Goal: Transaction & Acquisition: Purchase product/service

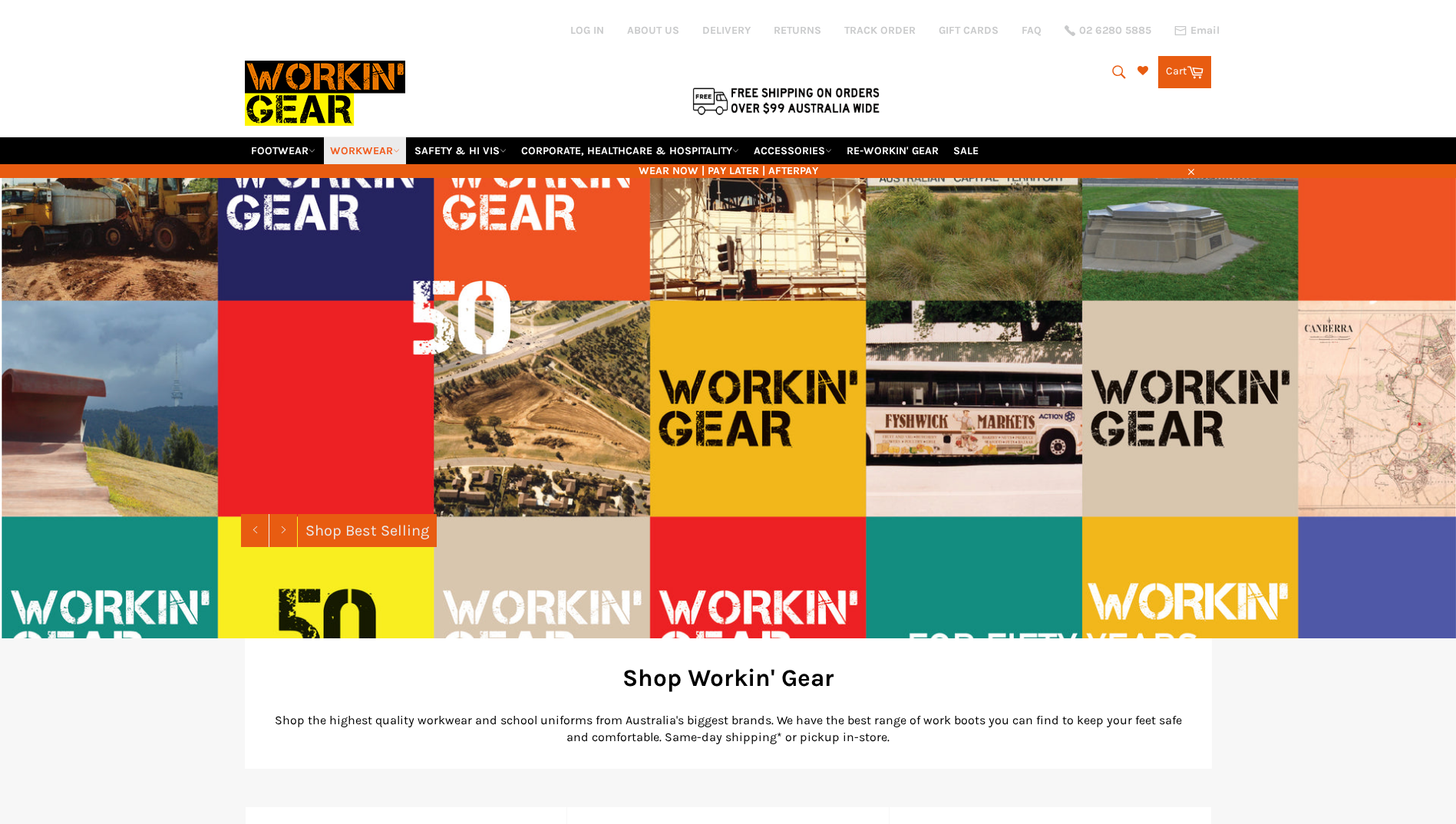
click at [393, 149] on link "WORKWEAR" at bounding box center [365, 151] width 82 height 27
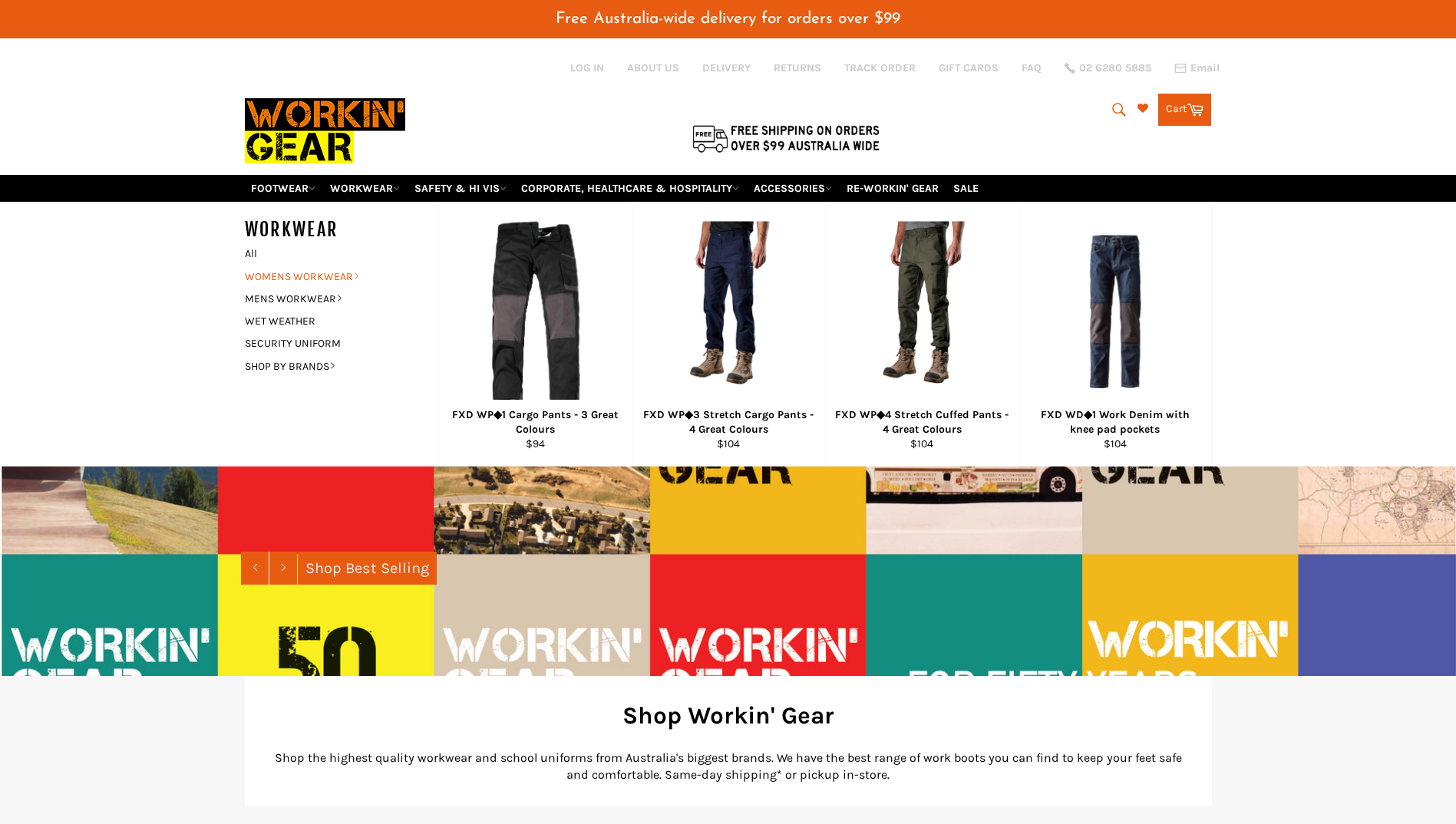
click at [348, 272] on link "WOMENS WORKWEAR" at bounding box center [330, 277] width 186 height 22
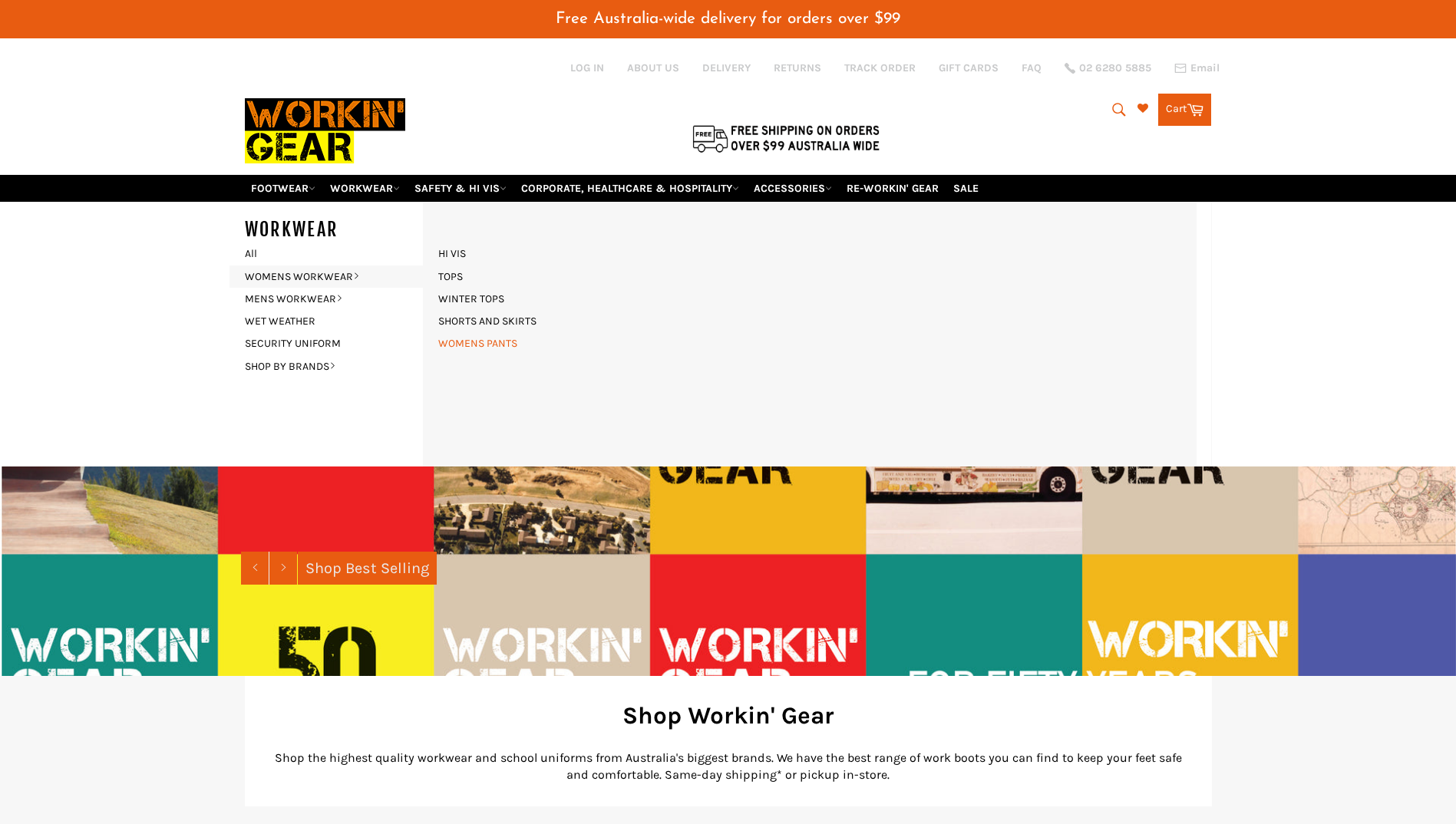
click at [481, 344] on link "WOMENS PANTS" at bounding box center [477, 343] width 95 height 22
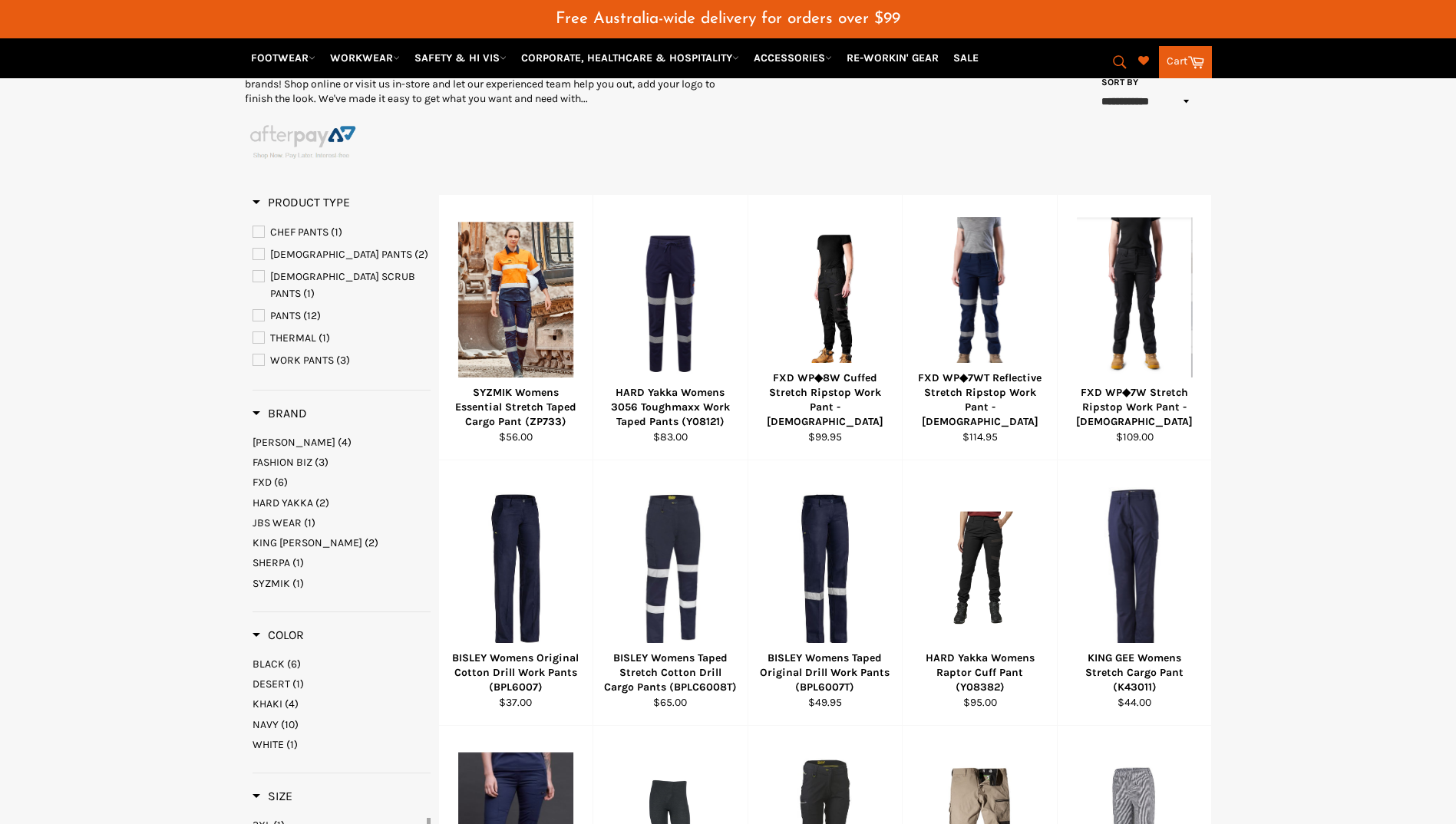
scroll to position [230, 0]
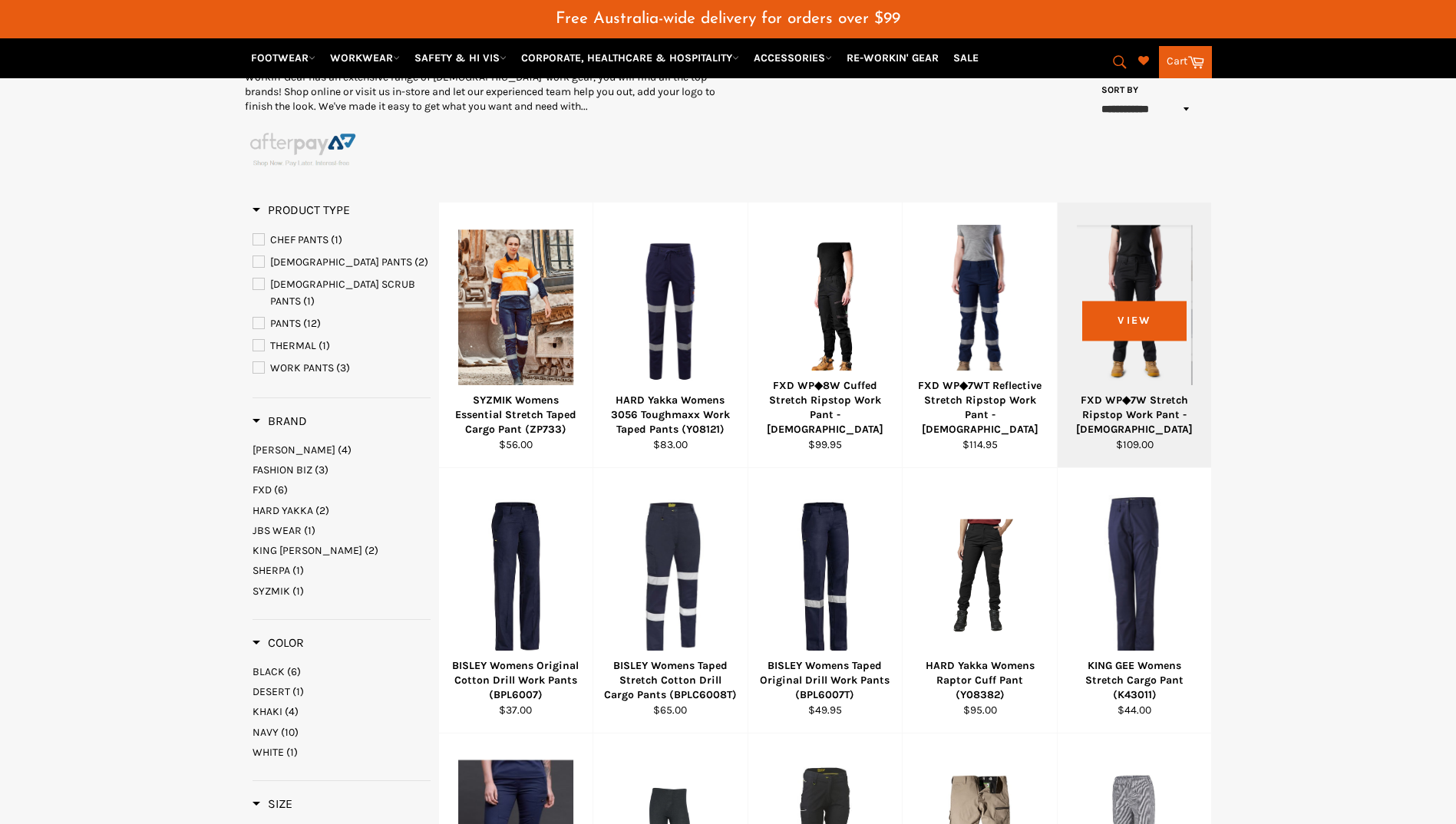
click at [1153, 400] on div "FXD WP◆7W Stretch Ripstop Work Pant - [DEMOGRAPHIC_DATA]" at bounding box center [1135, 415] width 135 height 44
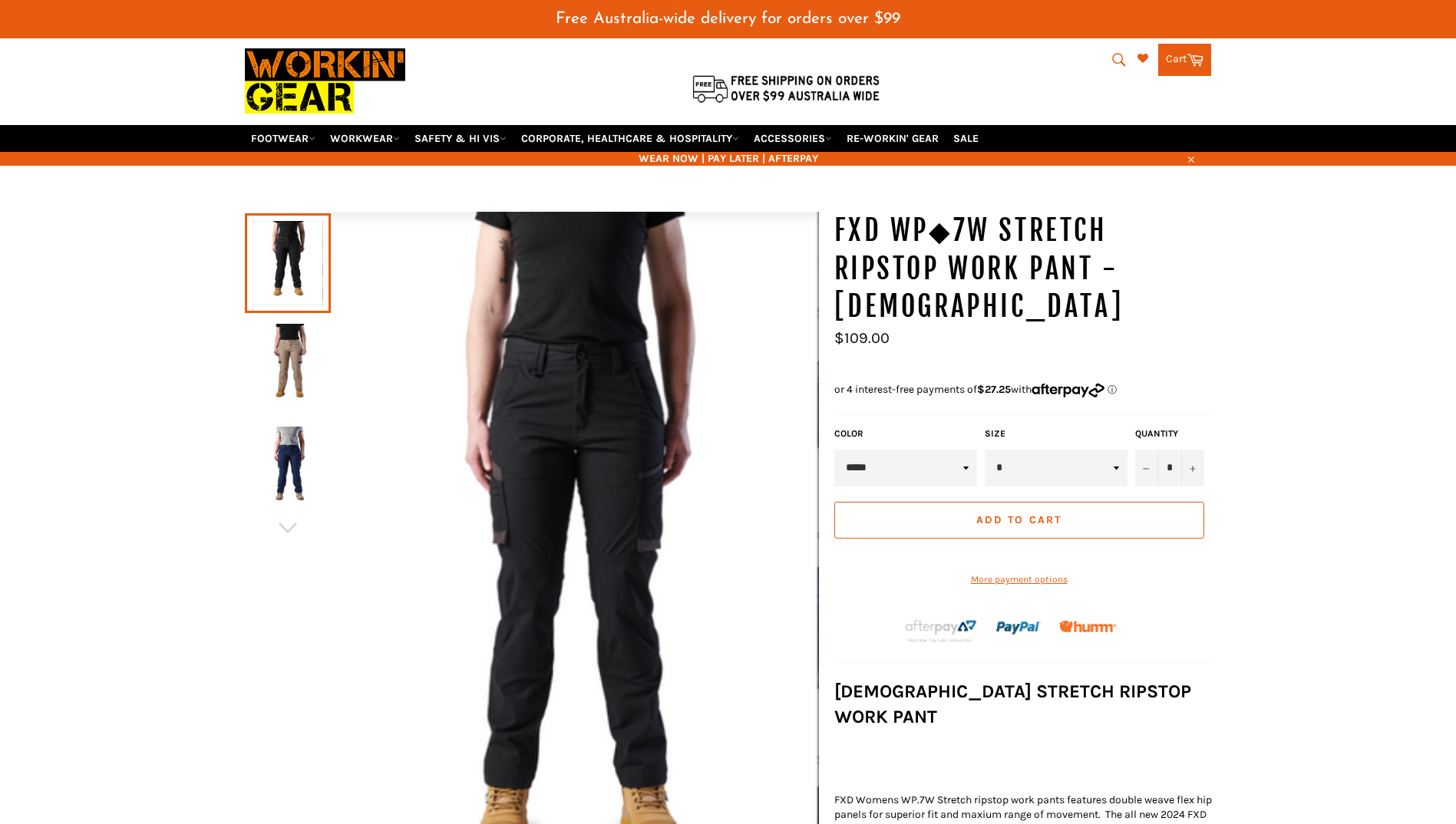
scroll to position [77, 0]
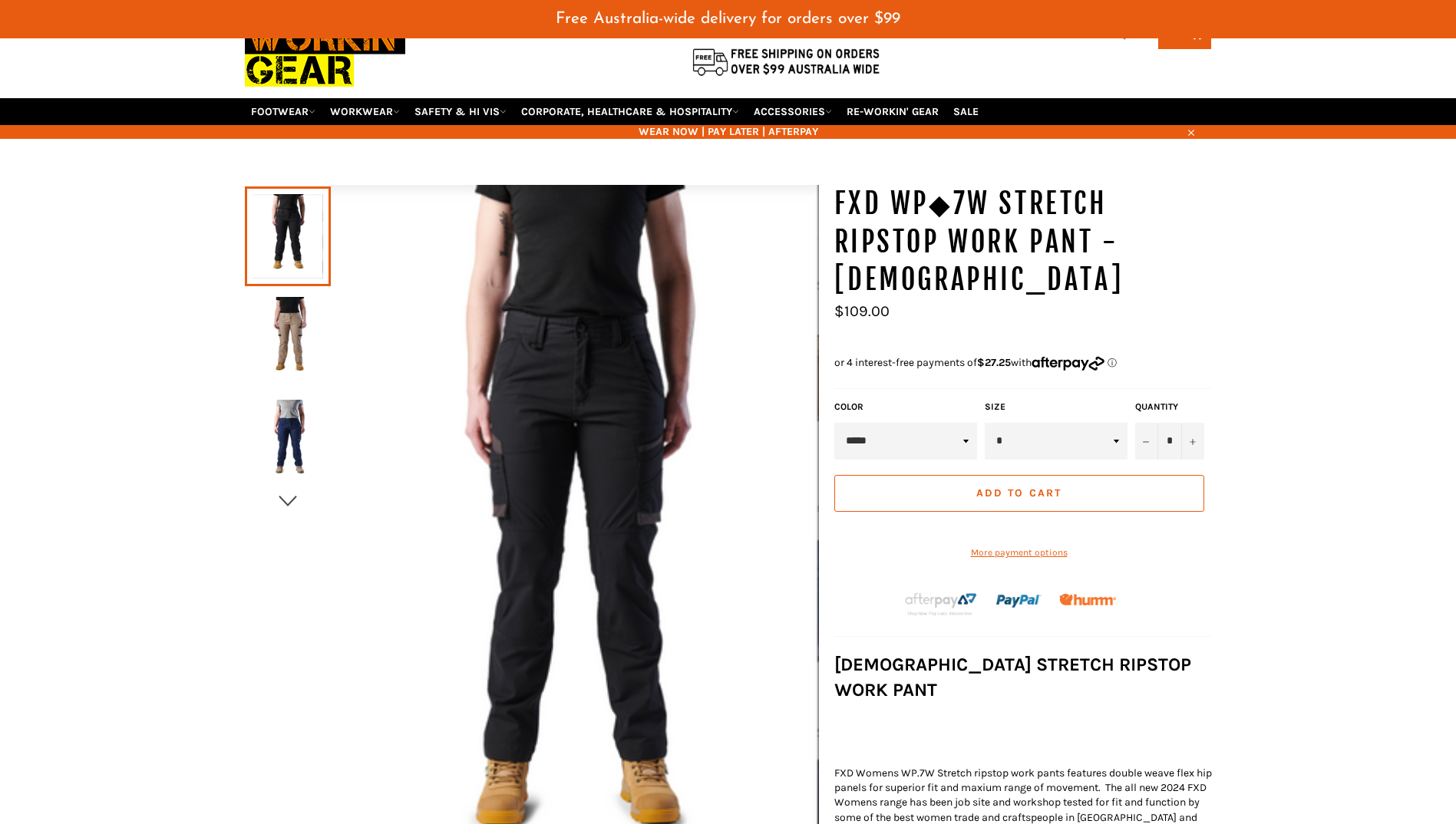
click at [277, 496] on icon "button" at bounding box center [287, 501] width 23 height 23
click at [294, 434] on img at bounding box center [287, 441] width 71 height 84
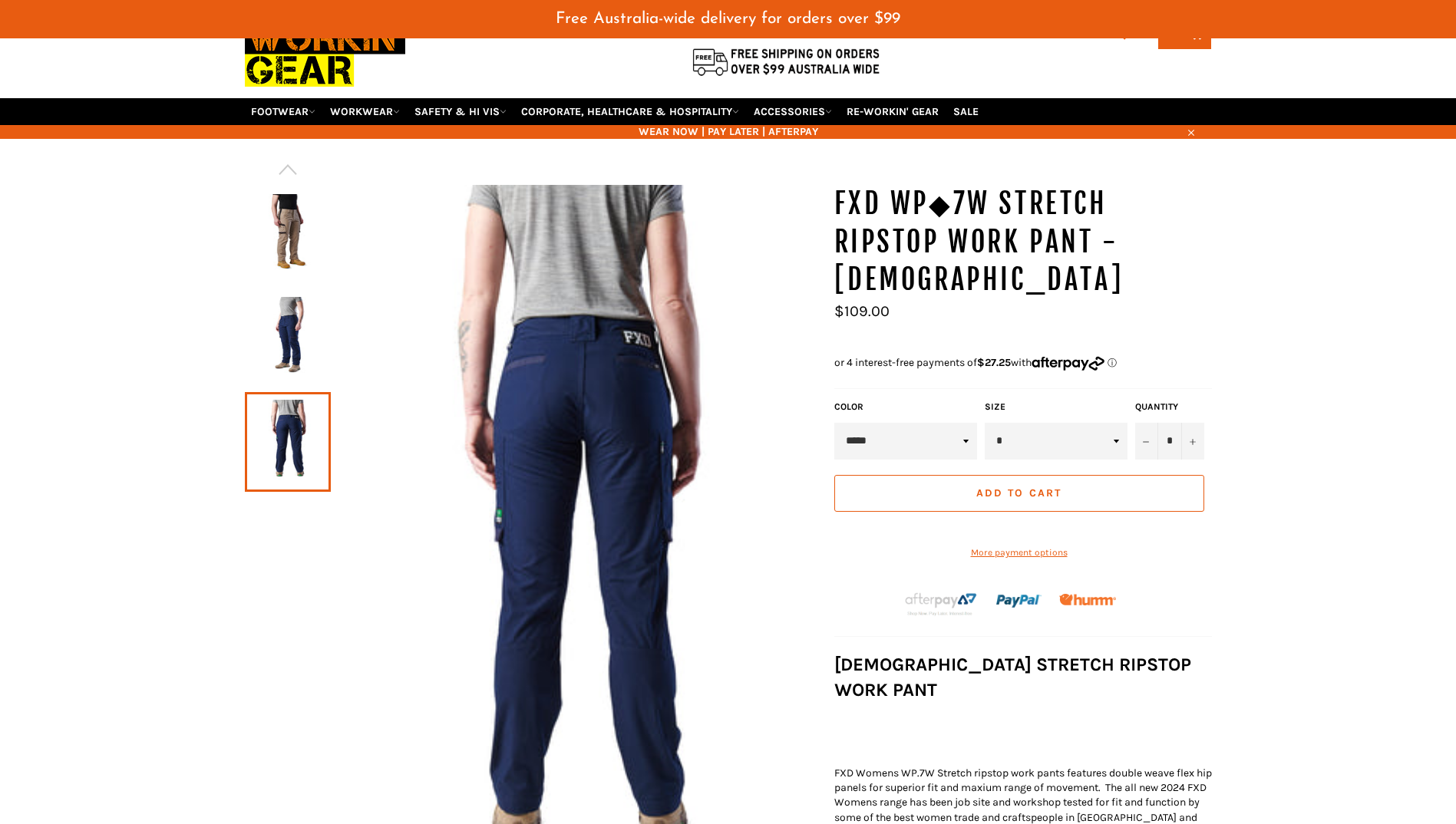
click at [285, 343] on img at bounding box center [287, 338] width 71 height 84
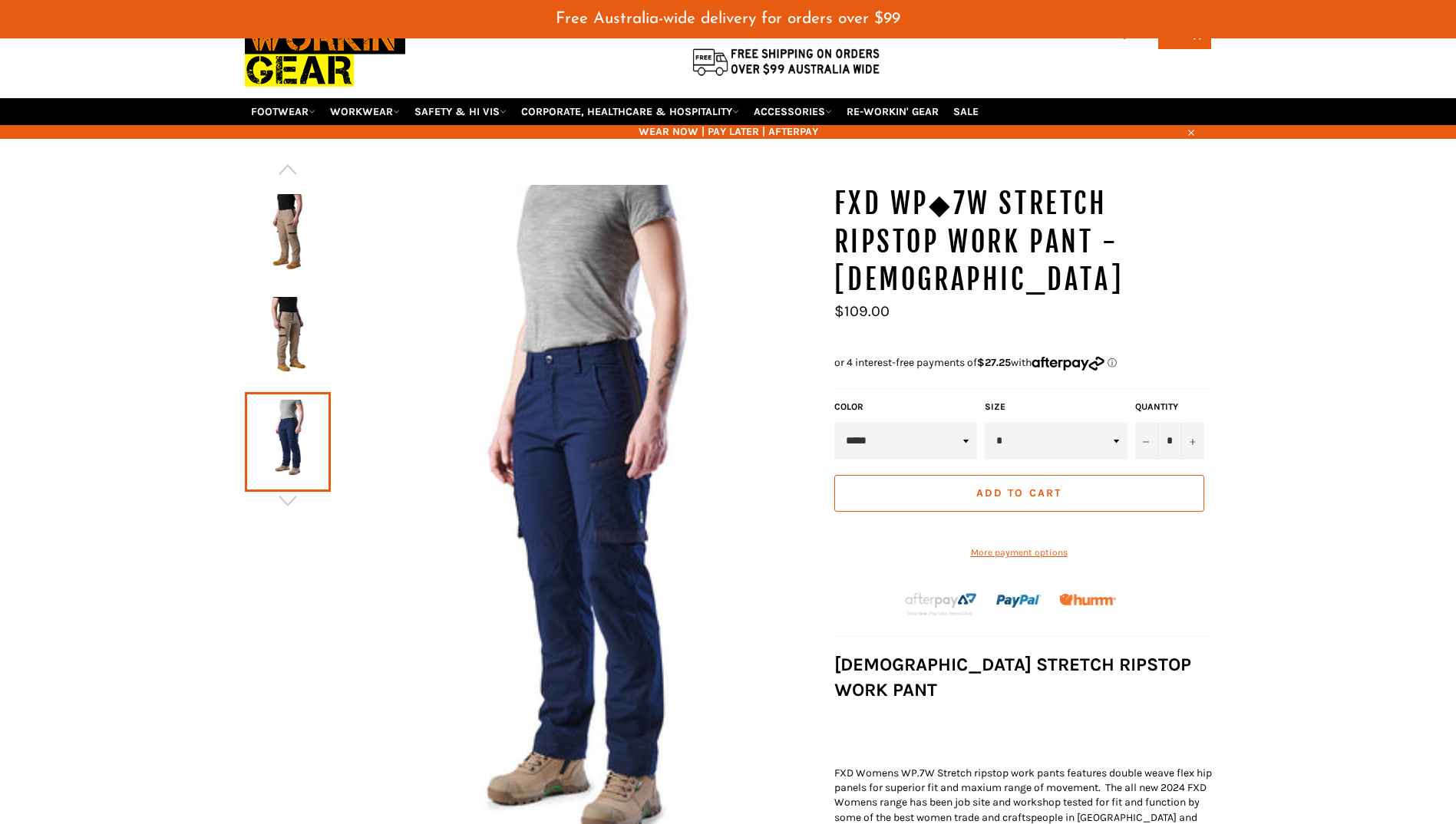
click at [277, 211] on img at bounding box center [287, 236] width 71 height 84
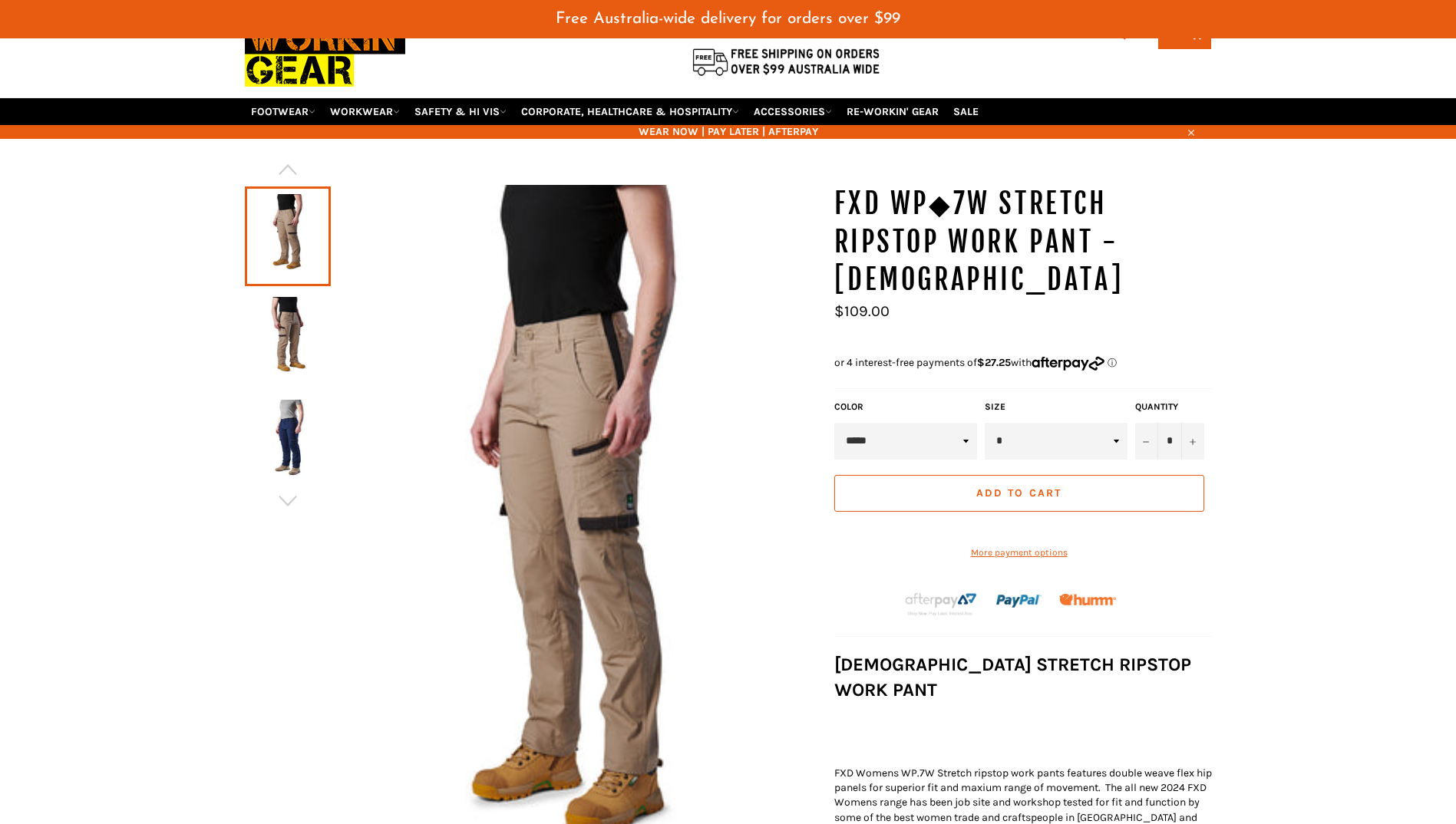
scroll to position [0, 0]
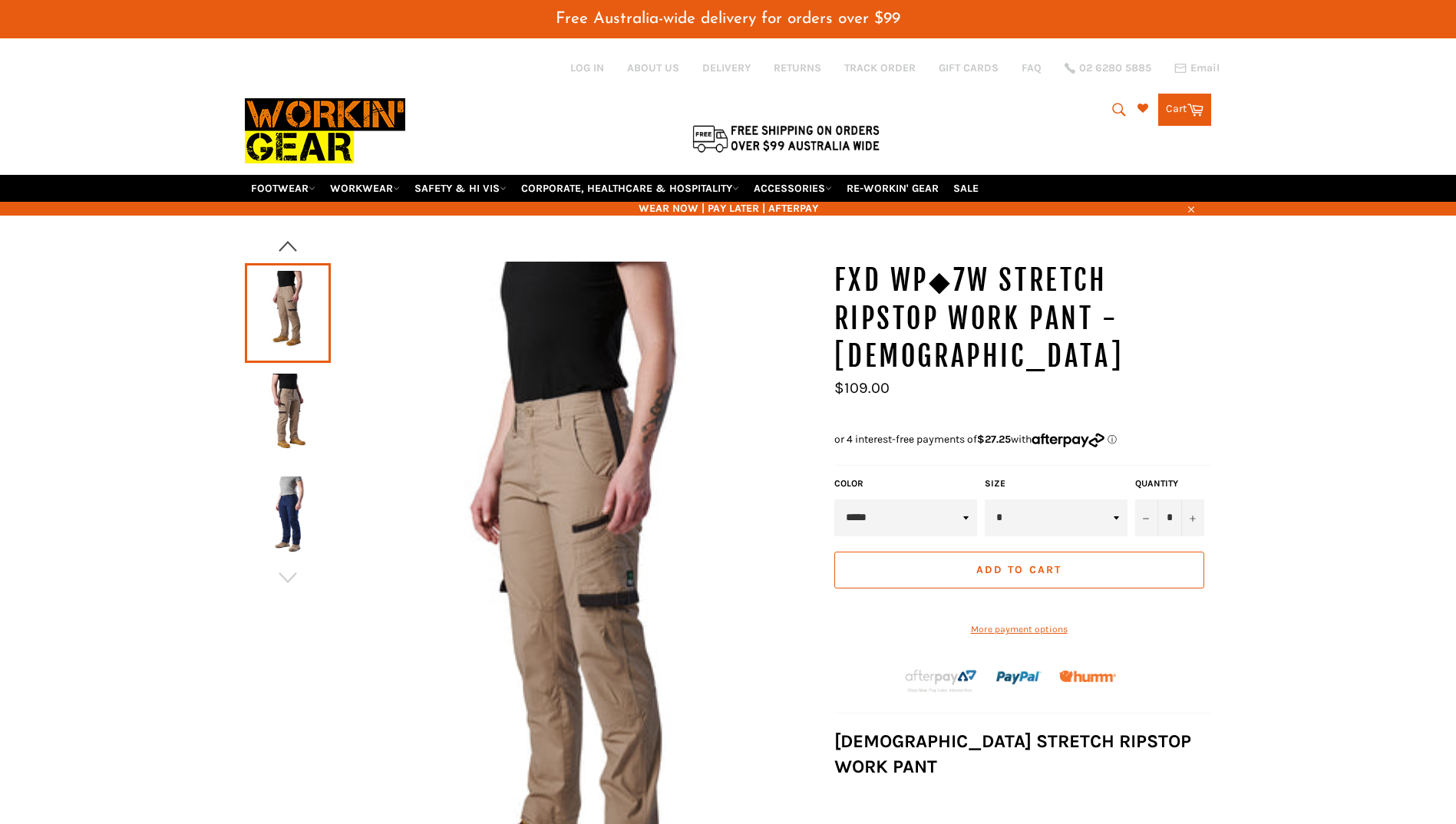
click at [287, 251] on icon "button" at bounding box center [287, 246] width 23 height 23
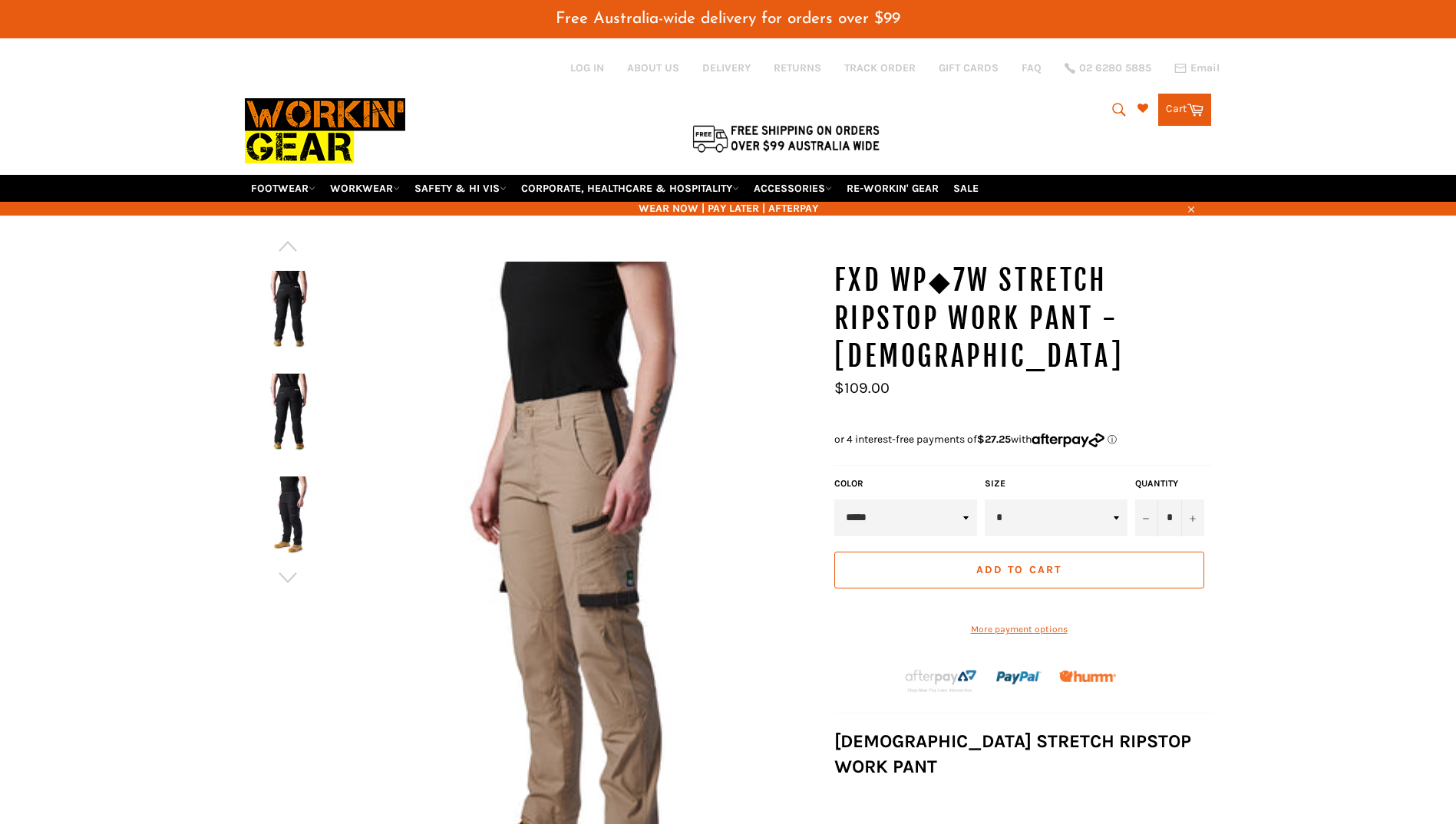
click at [278, 302] on img at bounding box center [287, 313] width 71 height 84
